Goal: Navigation & Orientation: Go to known website

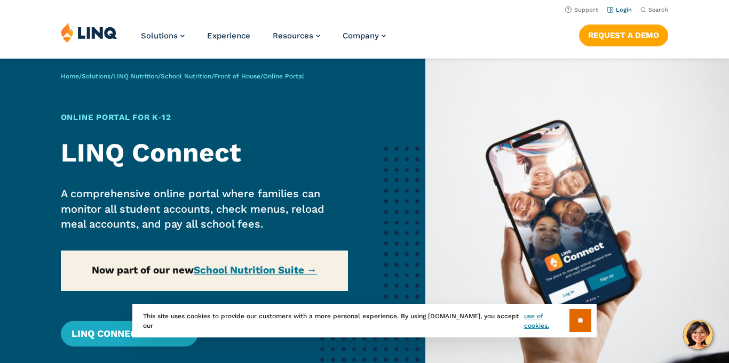
click at [617, 11] on link "Login" at bounding box center [618, 9] width 25 height 7
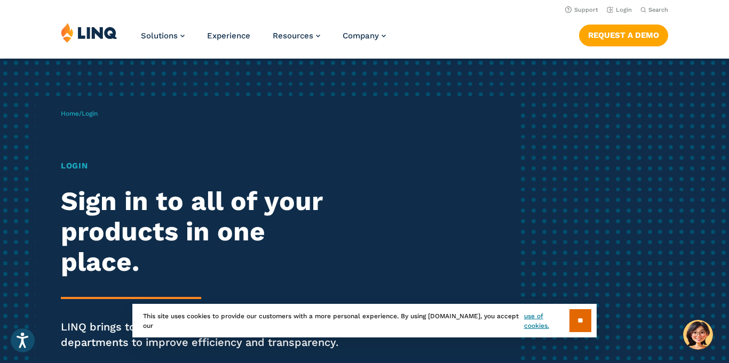
click at [106, 36] on img at bounding box center [89, 32] width 57 height 20
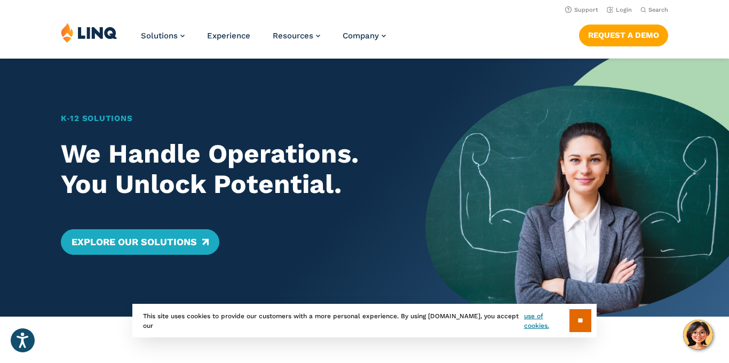
click at [550, 140] on img at bounding box center [576, 188] width 303 height 258
